Goal: Information Seeking & Learning: Learn about a topic

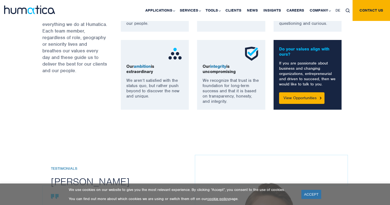
scroll to position [463, 0]
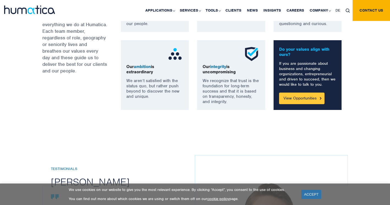
click at [301, 98] on link "View Opportunities" at bounding box center [301, 98] width 45 height 12
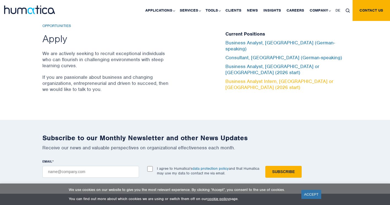
click at [274, 78] on link "Business Analyst Intern, [GEOGRAPHIC_DATA] or [GEOGRAPHIC_DATA] (2026 start)" at bounding box center [279, 84] width 108 height 12
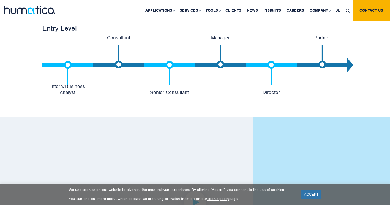
scroll to position [1193, 0]
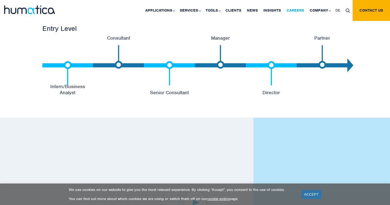
click at [296, 8] on link "Careers" at bounding box center [295, 10] width 23 height 21
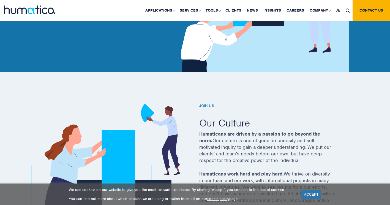
scroll to position [112, 0]
